Goal: Task Accomplishment & Management: Complete application form

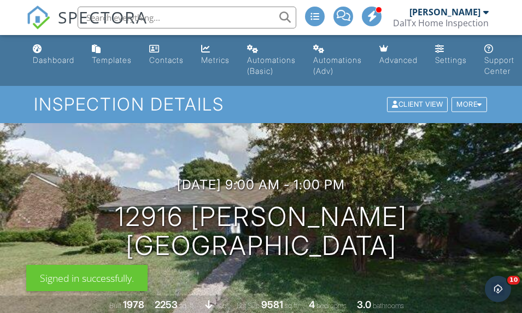
click at [45, 60] on div "Dashboard" at bounding box center [54, 59] width 42 height 9
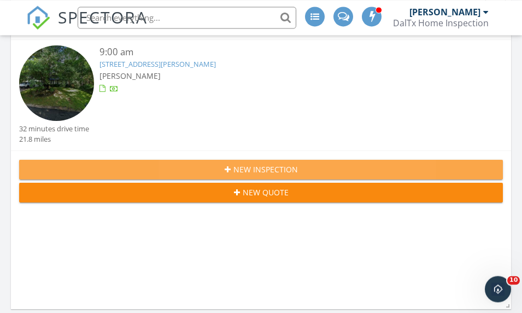
scroll to position [269, 0]
click at [281, 165] on span "New Inspection" at bounding box center [265, 168] width 64 height 11
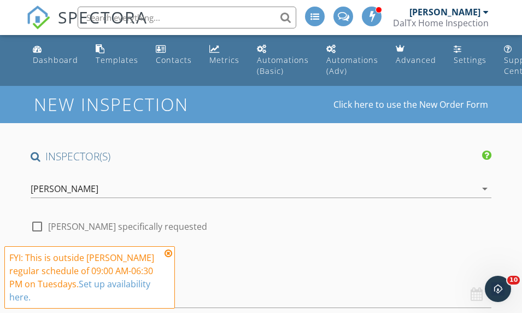
click at [171, 252] on icon at bounding box center [169, 253] width 8 height 9
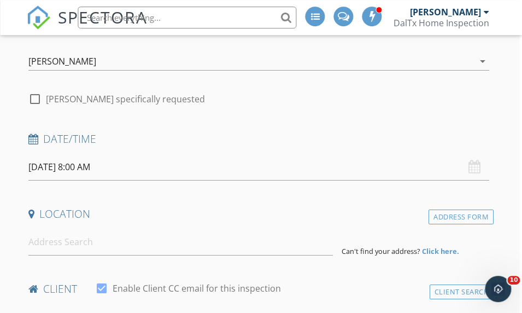
scroll to position [167, 2]
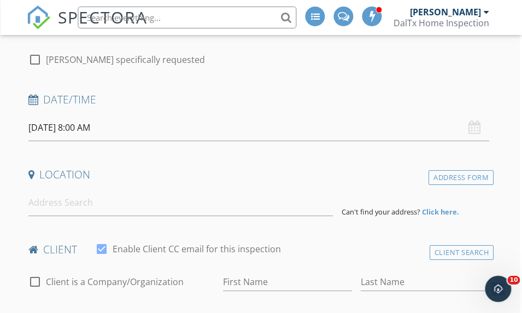
click at [83, 130] on input "09/30/2025 8:00 AM" at bounding box center [258, 127] width 461 height 27
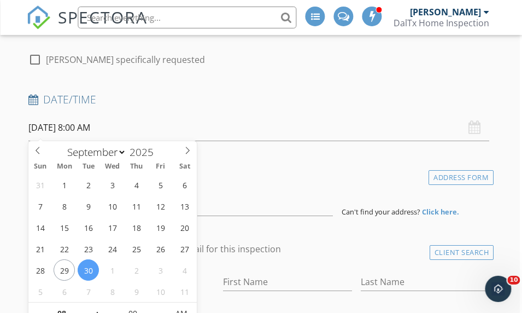
scroll to position [167, 2]
click at [64, 312] on input "08" at bounding box center [61, 313] width 67 height 22
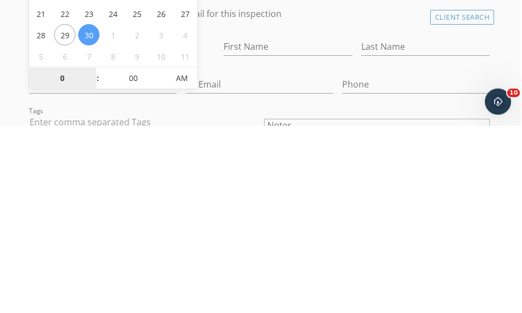
type input "09"
type input "09/30/2025 9:00 AM"
click at [342, 262] on input "Phone" at bounding box center [416, 271] width 148 height 18
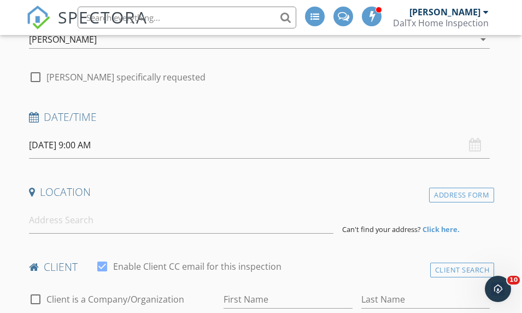
scroll to position [143, 2]
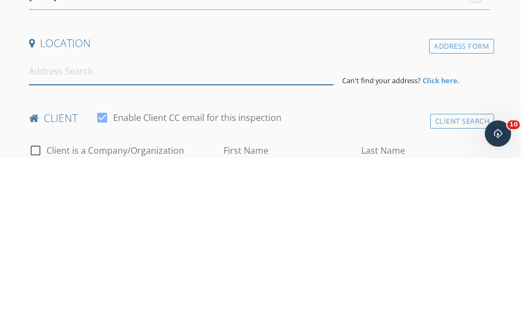
click at [42, 213] on input at bounding box center [181, 226] width 304 height 27
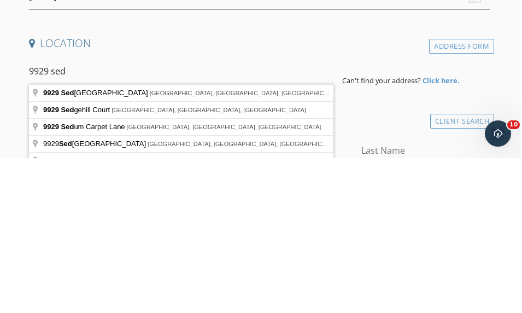
type input "9929 Sedgewick Avenue, Plano, TX, USA"
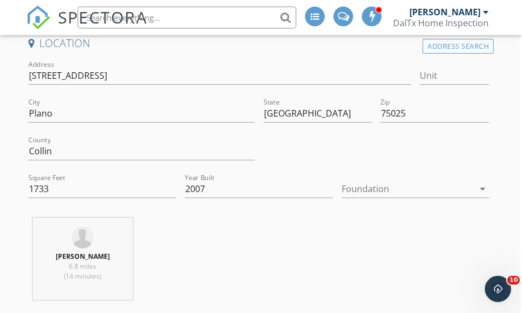
click at [376, 188] on div at bounding box center [408, 188] width 132 height 17
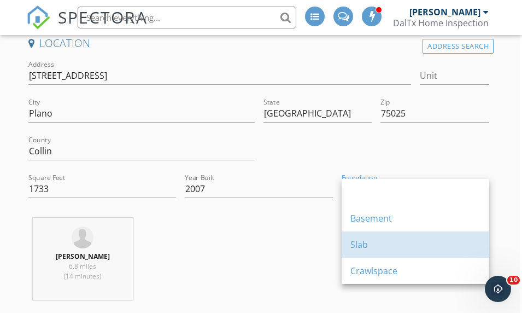
click at [358, 246] on div "Slab" at bounding box center [415, 244] width 130 height 13
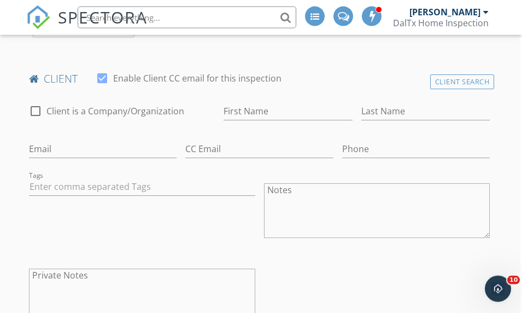
scroll to position [562, 2]
click at [224, 107] on input "First Name" at bounding box center [288, 110] width 129 height 18
type input "Mark"
click at [361, 101] on input "Last Name" at bounding box center [425, 110] width 129 height 18
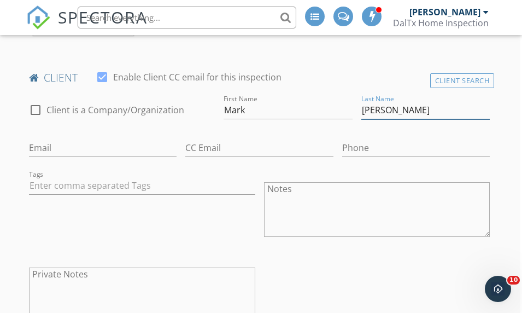
type input "Sheedy"
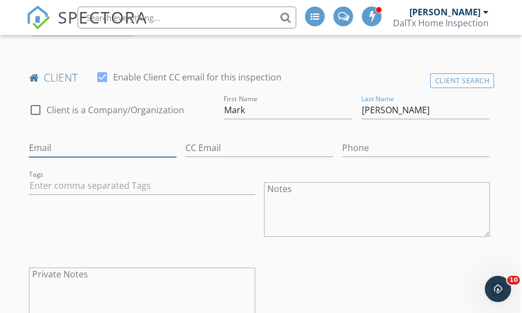
click at [177, 139] on input "Email" at bounding box center [103, 148] width 148 height 18
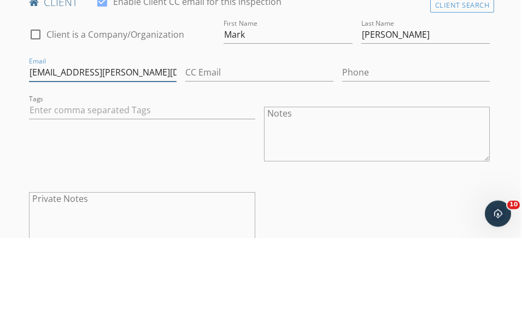
type input "Mark.sheedy@hotmail.com"
click at [342, 139] on input "Phone" at bounding box center [416, 148] width 148 height 18
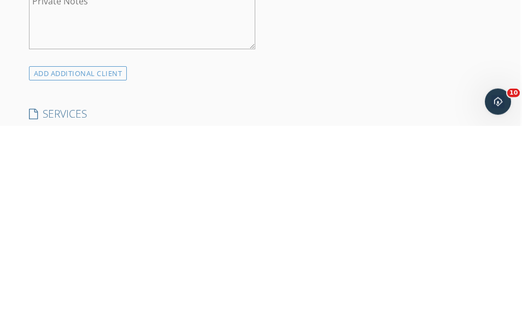
scroll to position [649, 2]
type input "432-312-5673"
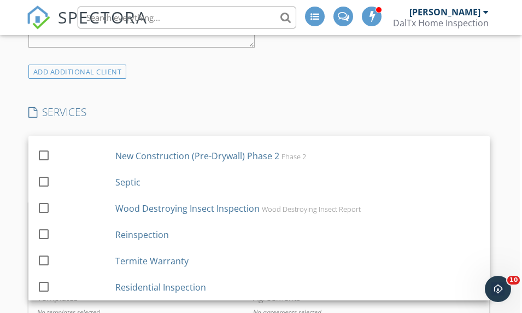
scroll to position [72, 0]
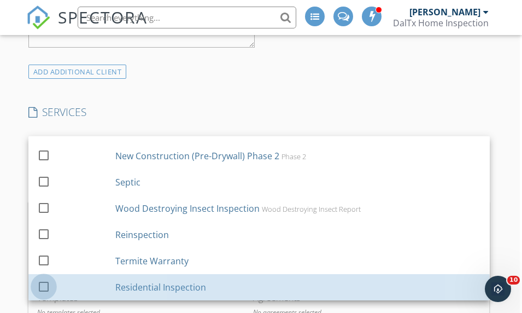
click at [48, 277] on div at bounding box center [43, 286] width 19 height 19
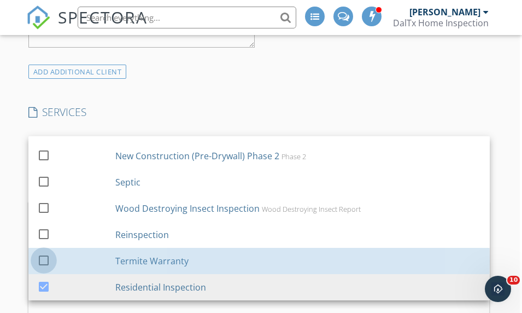
click at [46, 250] on div at bounding box center [43, 259] width 19 height 19
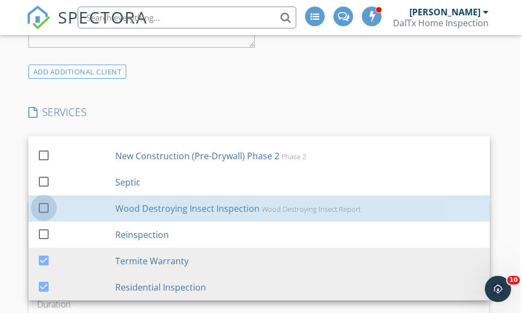
click at [49, 198] on div at bounding box center [43, 207] width 19 height 19
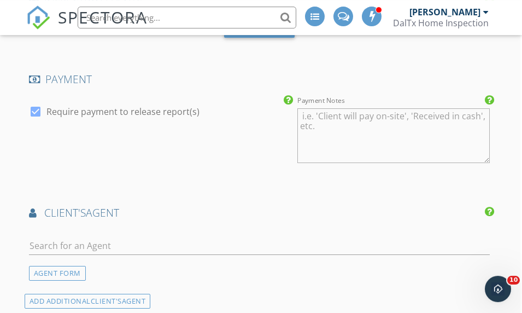
scroll to position [1297, 2]
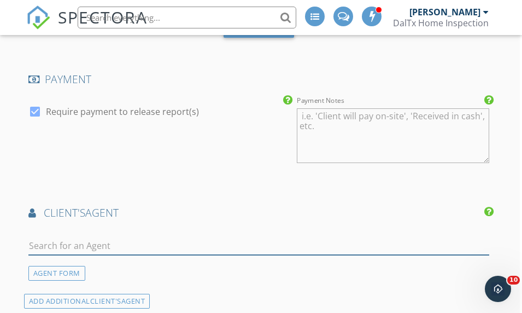
click at [56, 237] on input "text" at bounding box center [258, 246] width 461 height 18
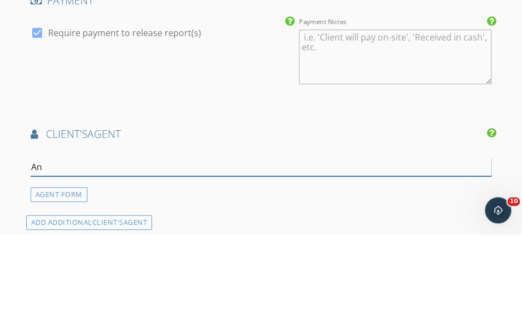
type input "Ann"
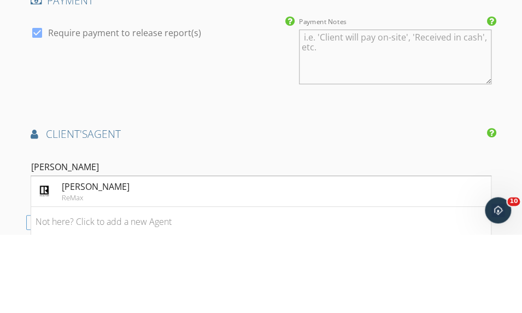
click at [86, 259] on div "Ann O’Blenes" at bounding box center [96, 265] width 68 height 13
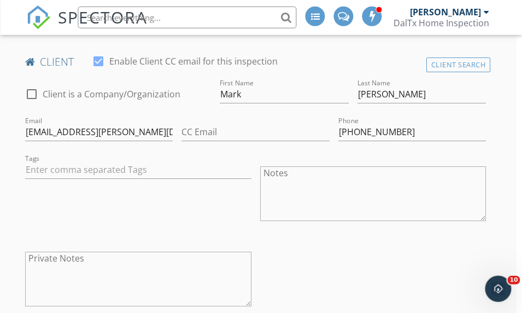
scroll to position [578, 5]
click at [173, 122] on input "Mark.sheedy@hotmail.com" at bounding box center [99, 131] width 148 height 18
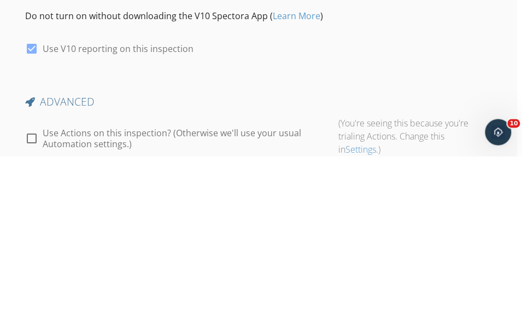
scroll to position [2096, 5]
